Goal: Task Accomplishment & Management: Complete application form

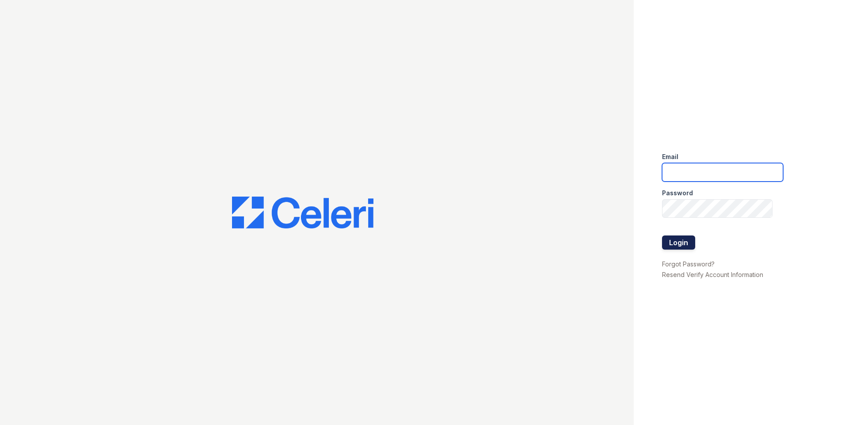
type input "[EMAIL_ADDRESS][DOMAIN_NAME]"
click at [687, 244] on button "Login" at bounding box center [678, 243] width 33 height 14
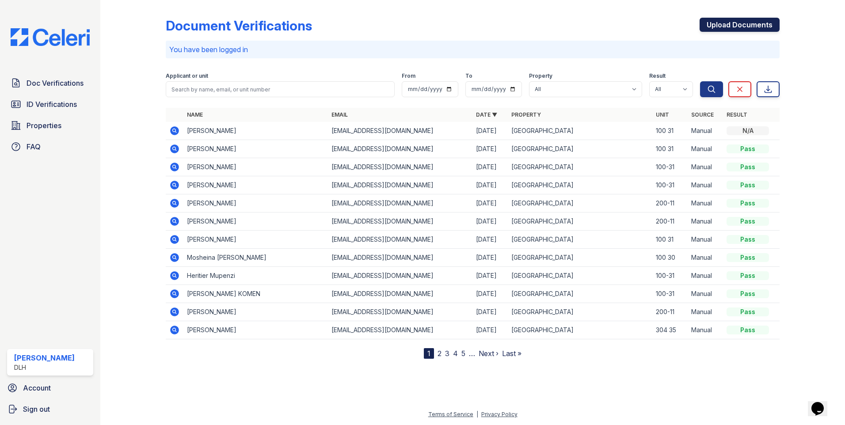
click at [748, 27] on link "Upload Documents" at bounding box center [740, 25] width 80 height 14
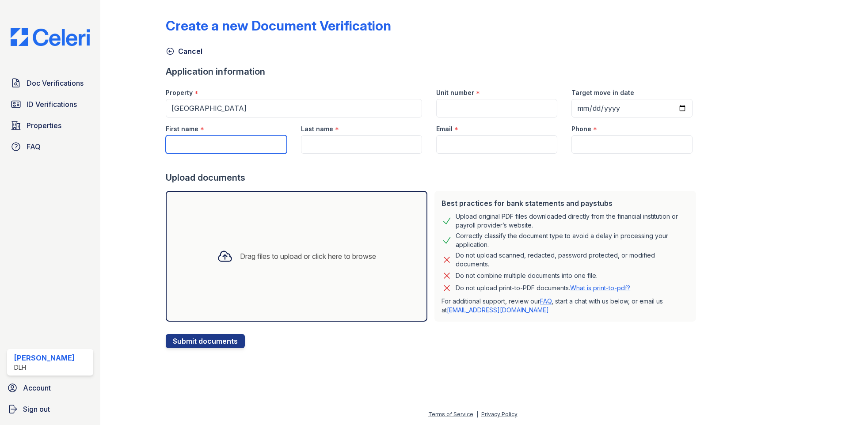
click at [198, 141] on input "First name" at bounding box center [226, 144] width 121 height 19
type input "/"
type input "[PERSON_NAME]"
type input "S"
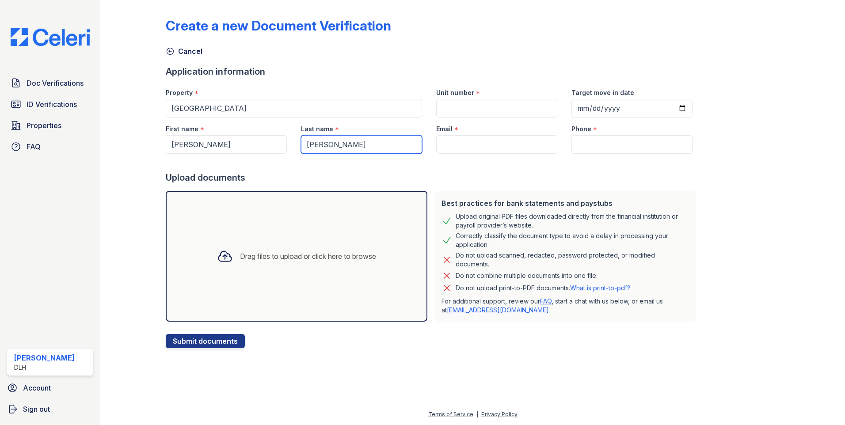
type input "[PERSON_NAME]"
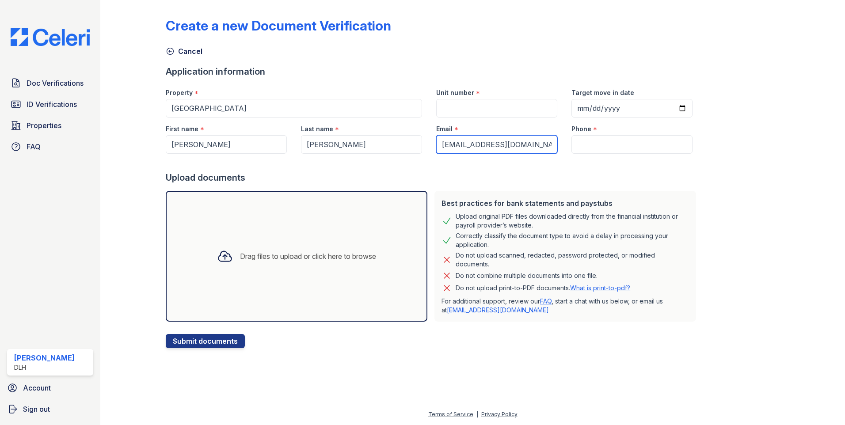
type input "[EMAIL_ADDRESS][DOMAIN_NAME]"
type input "3154784600"
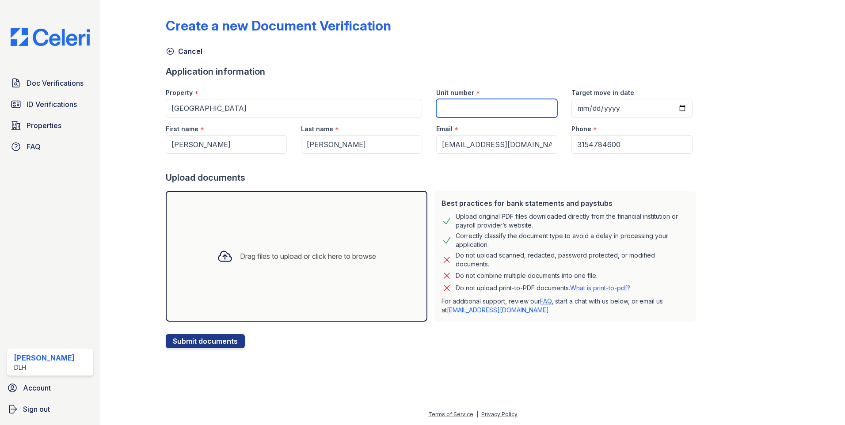
click at [525, 106] on input "Unit number" at bounding box center [496, 108] width 121 height 19
type input "100-31"
click at [352, 258] on div "Drag files to upload or click here to browse" at bounding box center [308, 256] width 136 height 11
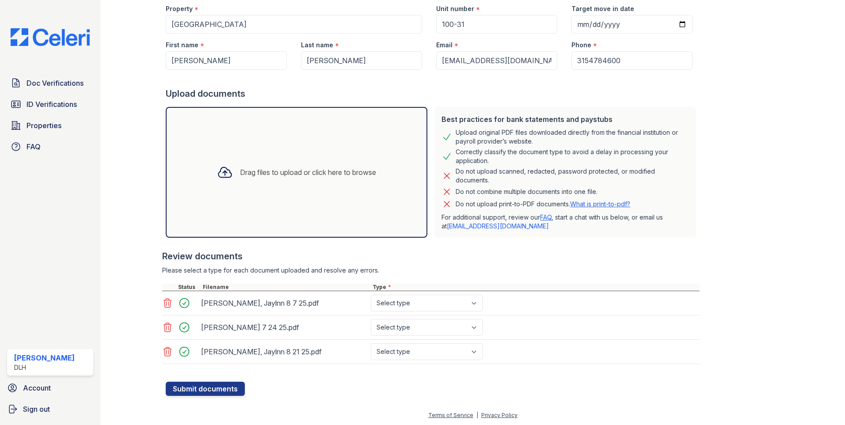
scroll to position [85, 0]
click at [445, 297] on select "Select type Paystub Bank Statement Offer Letter Tax Documents Benefit Award Let…" at bounding box center [427, 302] width 112 height 17
select select "paystub"
click at [371, 294] on select "Select type Paystub Bank Statement Offer Letter Tax Documents Benefit Award Let…" at bounding box center [427, 302] width 112 height 17
click at [451, 333] on select "Select type Paystub Bank Statement Offer Letter Tax Documents Benefit Award Let…" at bounding box center [427, 326] width 112 height 17
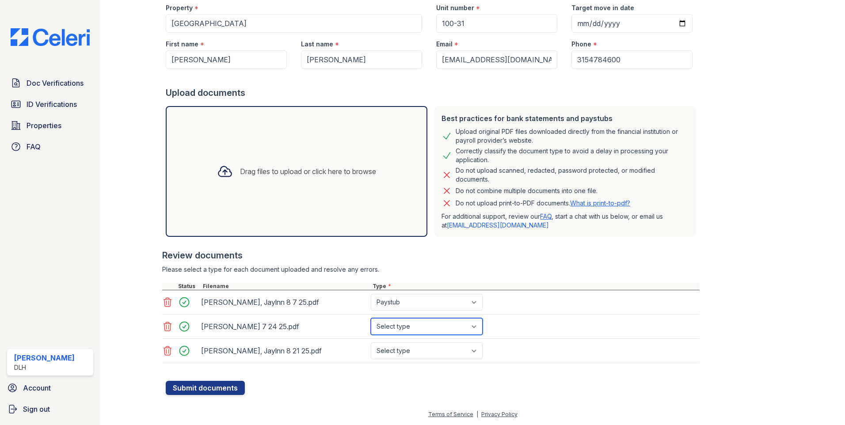
select select "paystub"
click at [371, 318] on select "Select type Paystub Bank Statement Offer Letter Tax Documents Benefit Award Let…" at bounding box center [427, 326] width 112 height 17
click at [452, 346] on select "Select type Paystub Bank Statement Offer Letter Tax Documents Benefit Award Let…" at bounding box center [427, 351] width 112 height 17
select select "paystub"
click at [371, 343] on select "Select type Paystub Bank Statement Offer Letter Tax Documents Benefit Award Let…" at bounding box center [427, 351] width 112 height 17
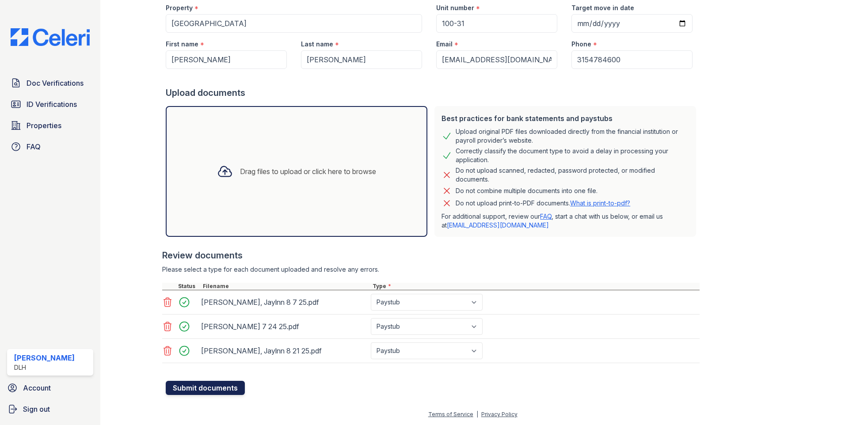
click at [216, 388] on button "Submit documents" at bounding box center [205, 388] width 79 height 14
